Goal: Task Accomplishment & Management: Use online tool/utility

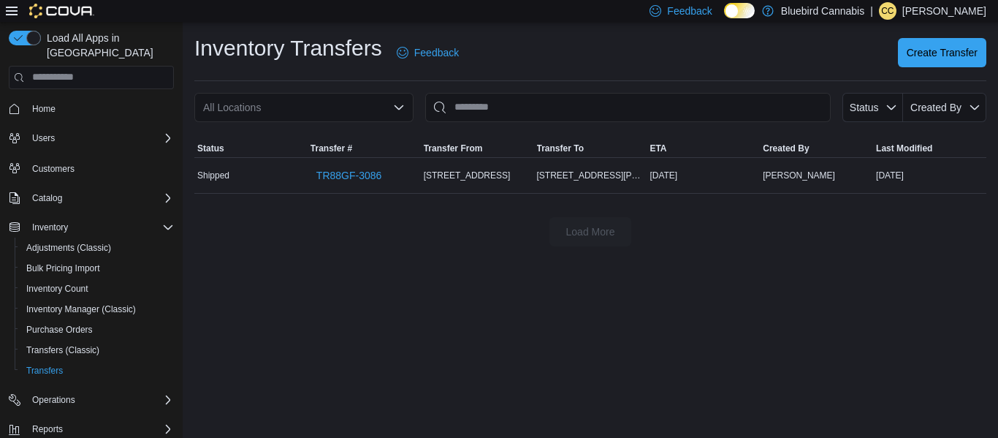
scroll to position [26, 0]
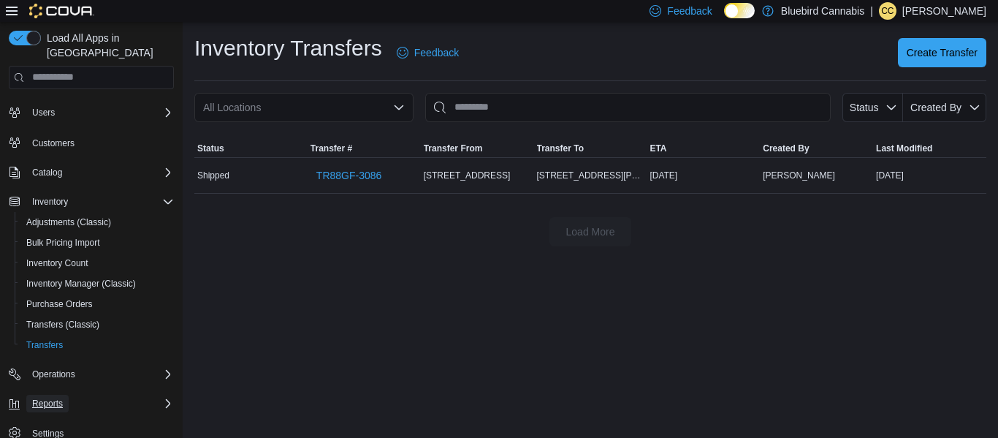
click at [48, 400] on span "Reports" at bounding box center [47, 404] width 31 height 12
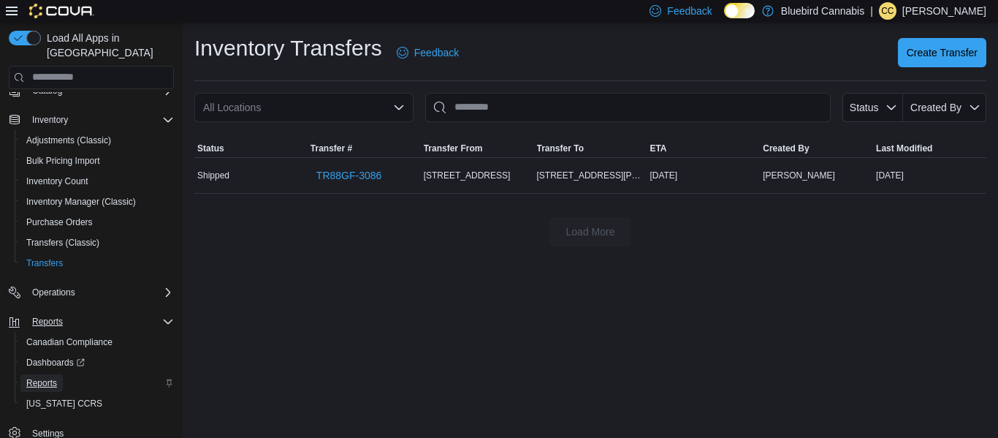
click at [42, 376] on span "Reports" at bounding box center [41, 383] width 31 height 18
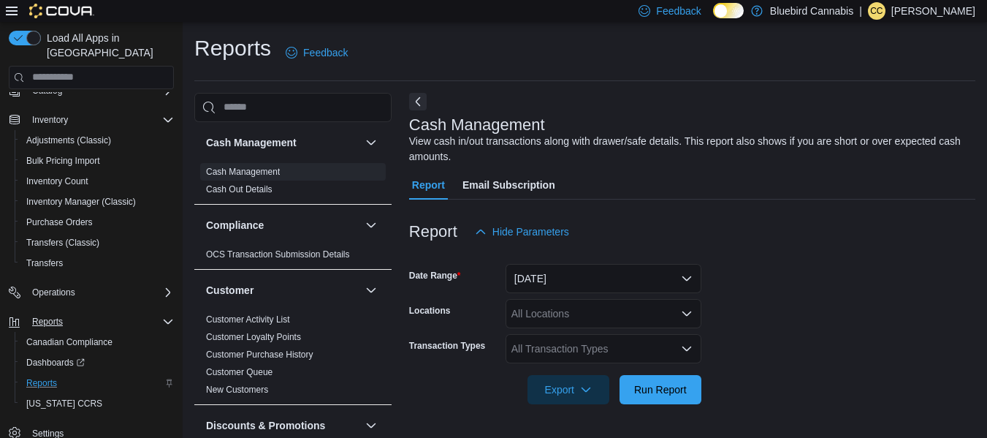
scroll to position [24, 0]
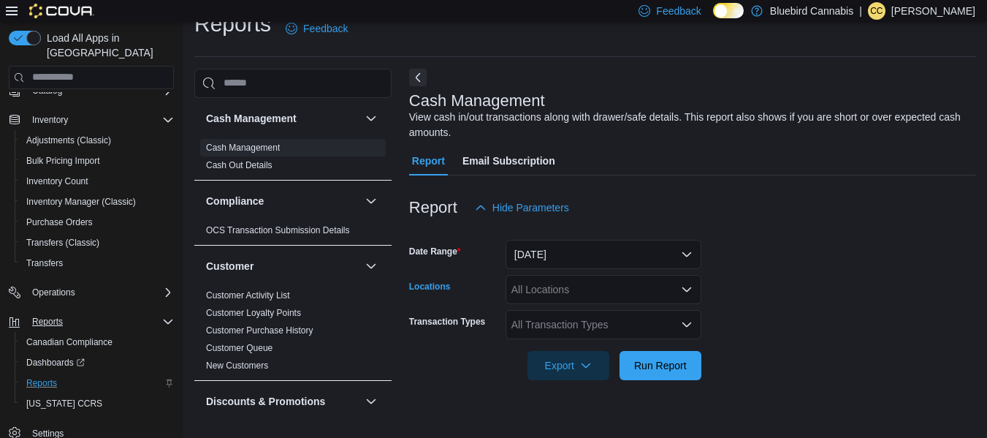
click at [536, 286] on div "All Locations" at bounding box center [604, 289] width 196 height 29
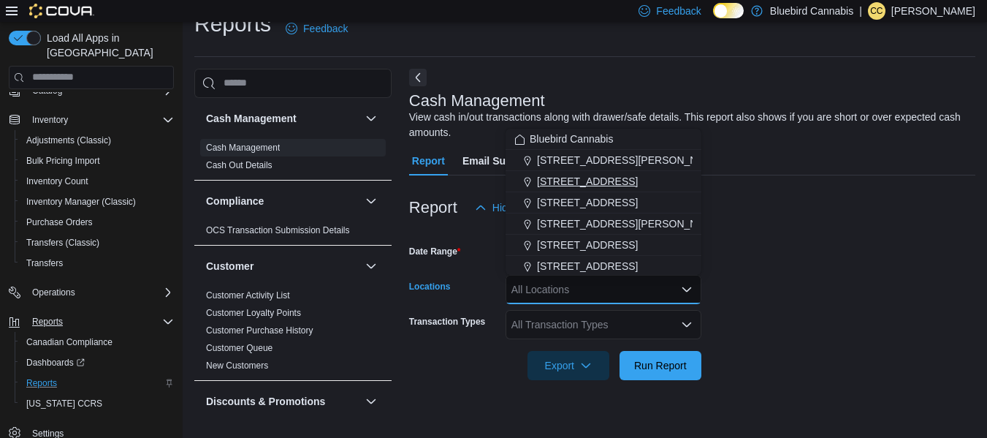
click at [557, 183] on span "[STREET_ADDRESS]" at bounding box center [587, 181] width 101 height 15
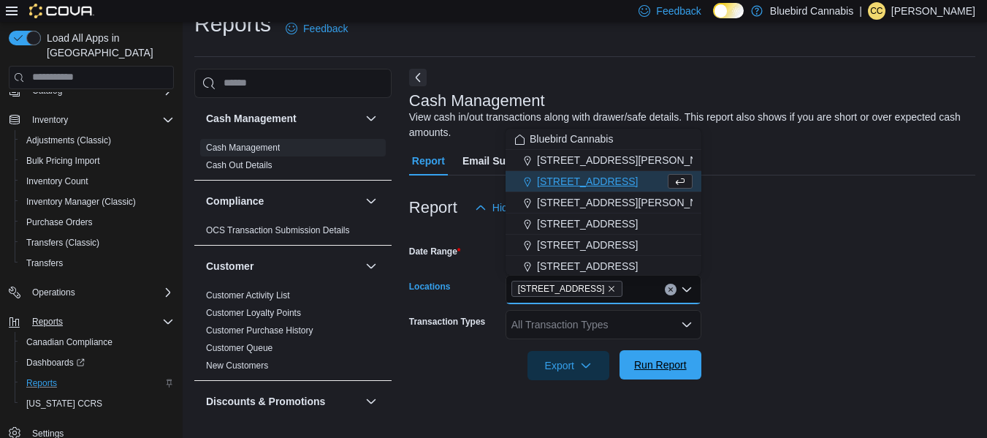
click at [660, 355] on span "Run Report" at bounding box center [660, 364] width 64 height 29
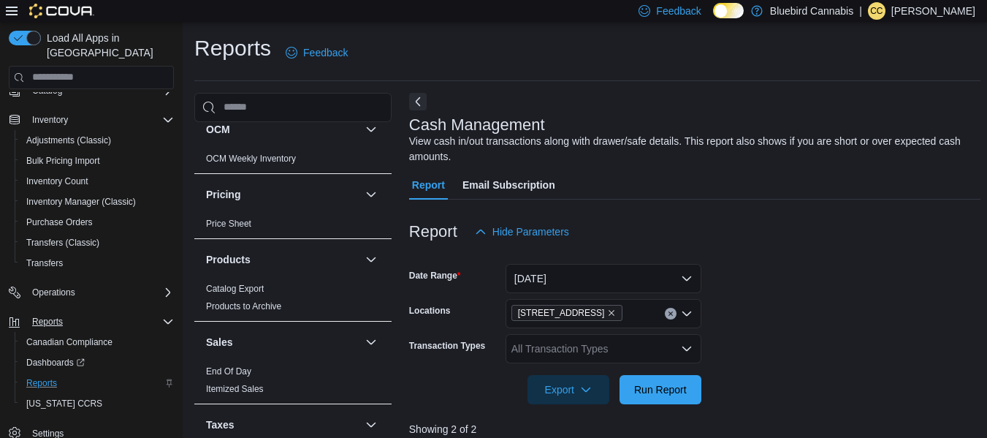
scroll to position [853, 0]
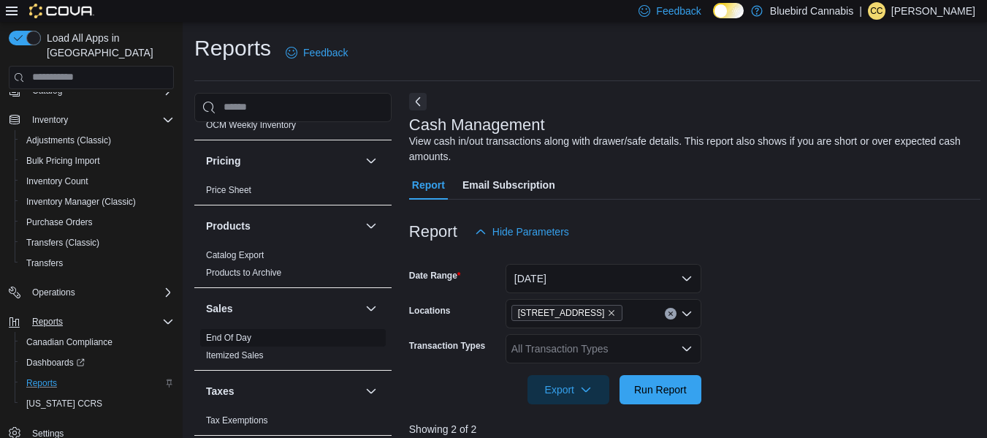
click at [225, 341] on link "End Of Day" at bounding box center [228, 337] width 45 height 10
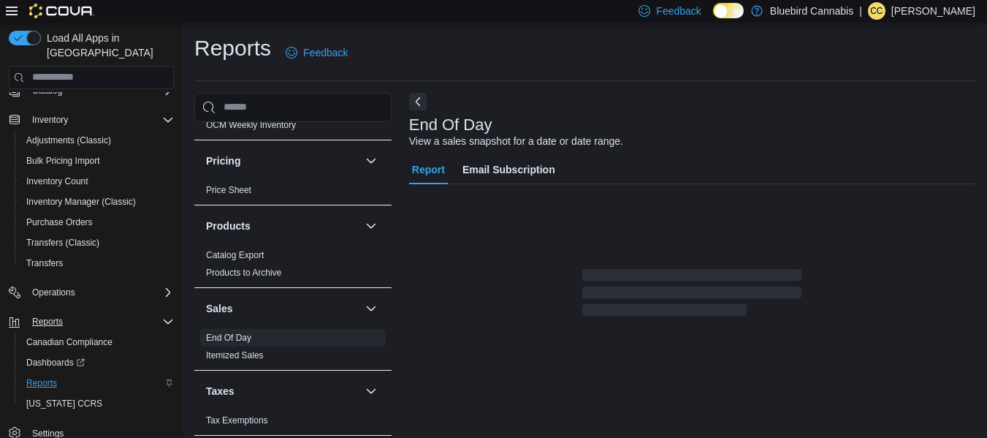
scroll to position [24, 0]
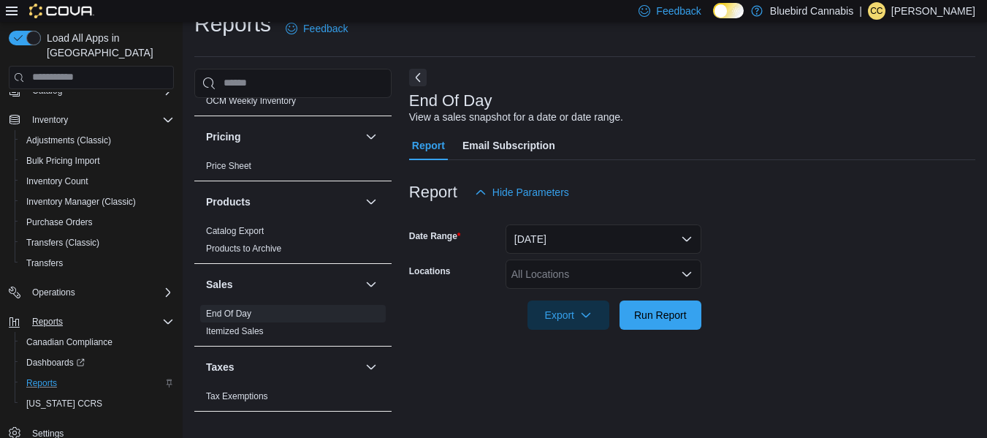
click at [554, 267] on div "All Locations" at bounding box center [604, 273] width 196 height 29
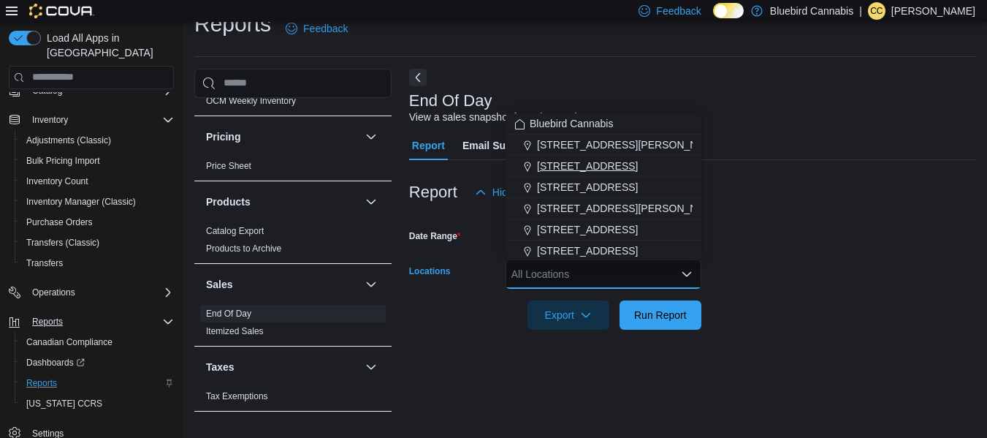
click at [557, 168] on span "[STREET_ADDRESS]" at bounding box center [587, 166] width 101 height 15
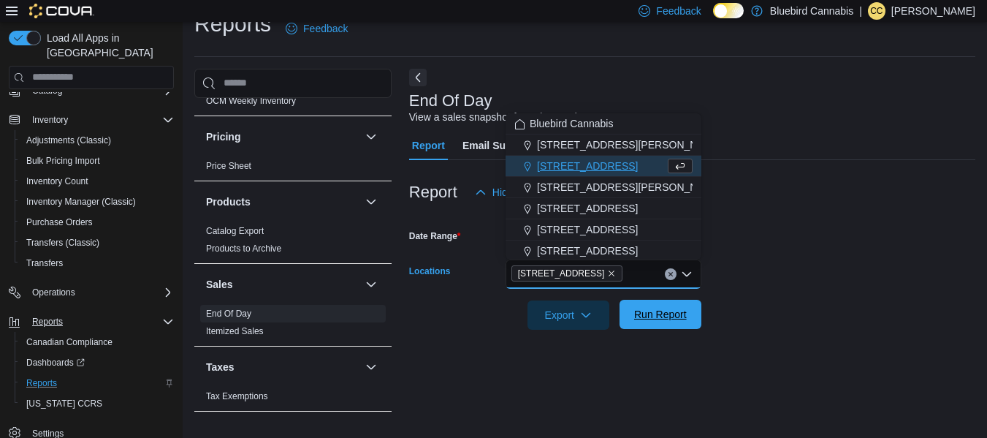
click at [690, 311] on span "Run Report" at bounding box center [660, 314] width 64 height 29
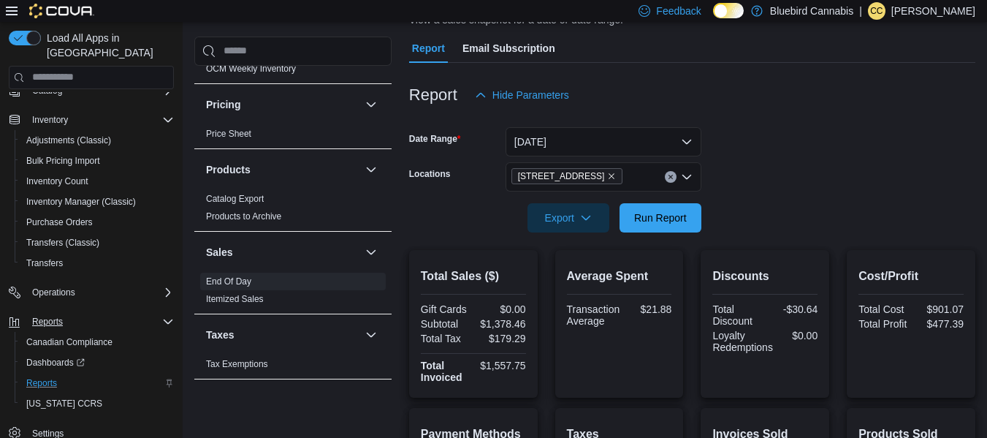
scroll to position [123, 0]
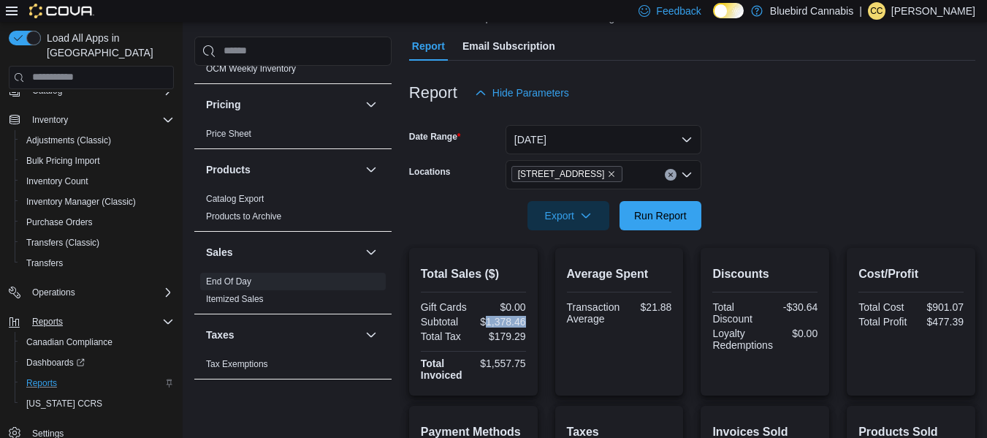
drag, startPoint x: 486, startPoint y: 322, endPoint x: 549, endPoint y: 322, distance: 62.8
click at [549, 322] on div "Total Sales ($) Gift Cards $0.00 Subtotal $1,378.46 Total Tax $179.29 Total Inv…" at bounding box center [692, 322] width 566 height 148
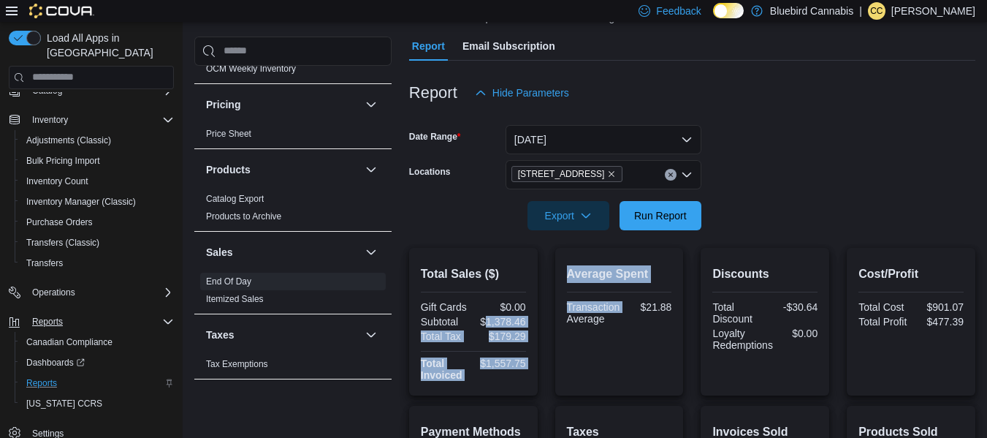
click at [516, 323] on div "$1,378.46" at bounding box center [501, 322] width 50 height 12
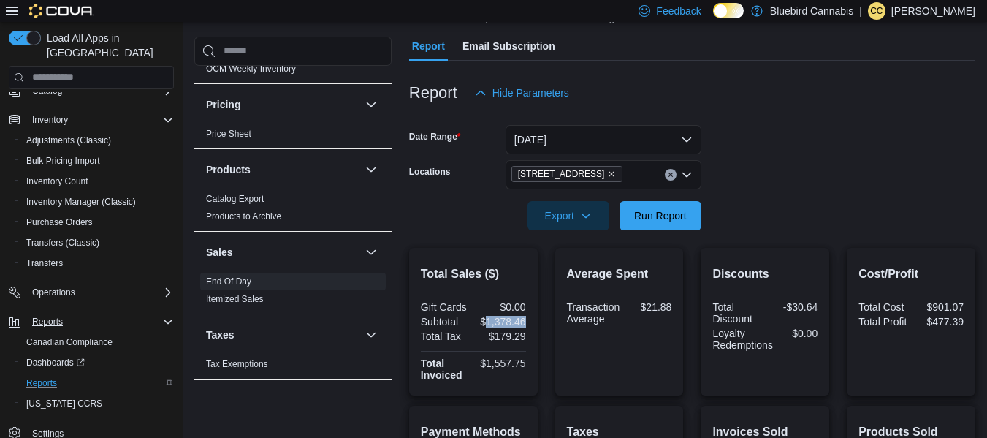
drag, startPoint x: 487, startPoint y: 320, endPoint x: 536, endPoint y: 319, distance: 49.0
click at [536, 319] on div "Total Sales ($) Gift Cards $0.00 Subtotal $1,378.46 Total Tax $179.29 Total Inv…" at bounding box center [473, 322] width 129 height 148
copy div "1,378.46"
